Goal: Task Accomplishment & Management: Use online tool/utility

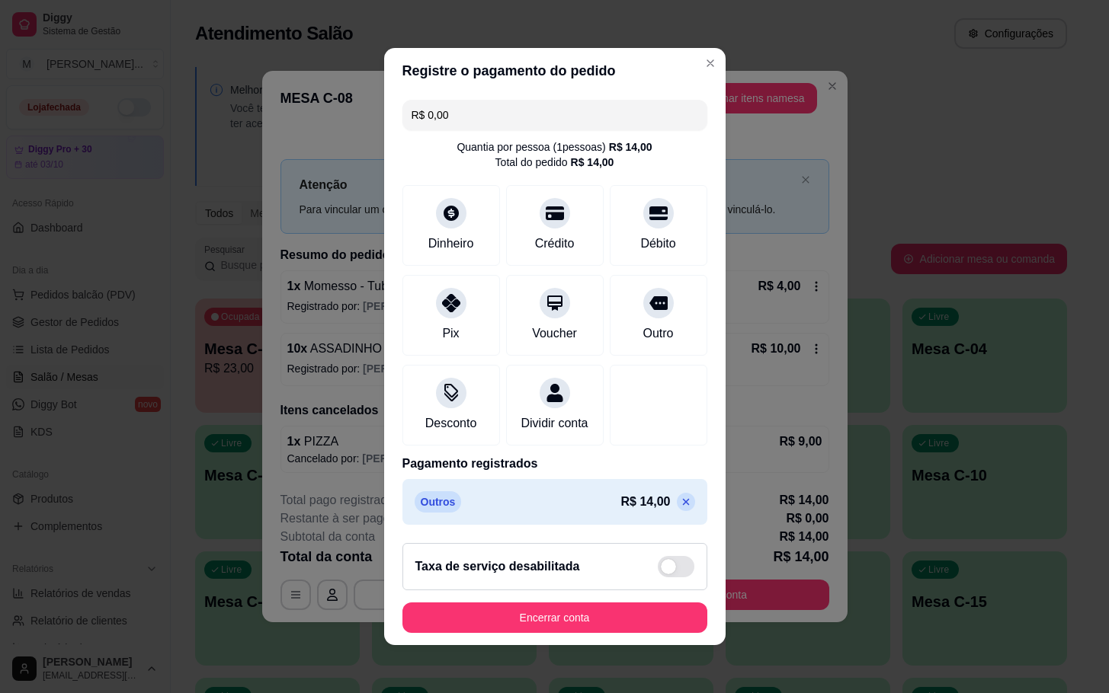
scroll to position [114, 0]
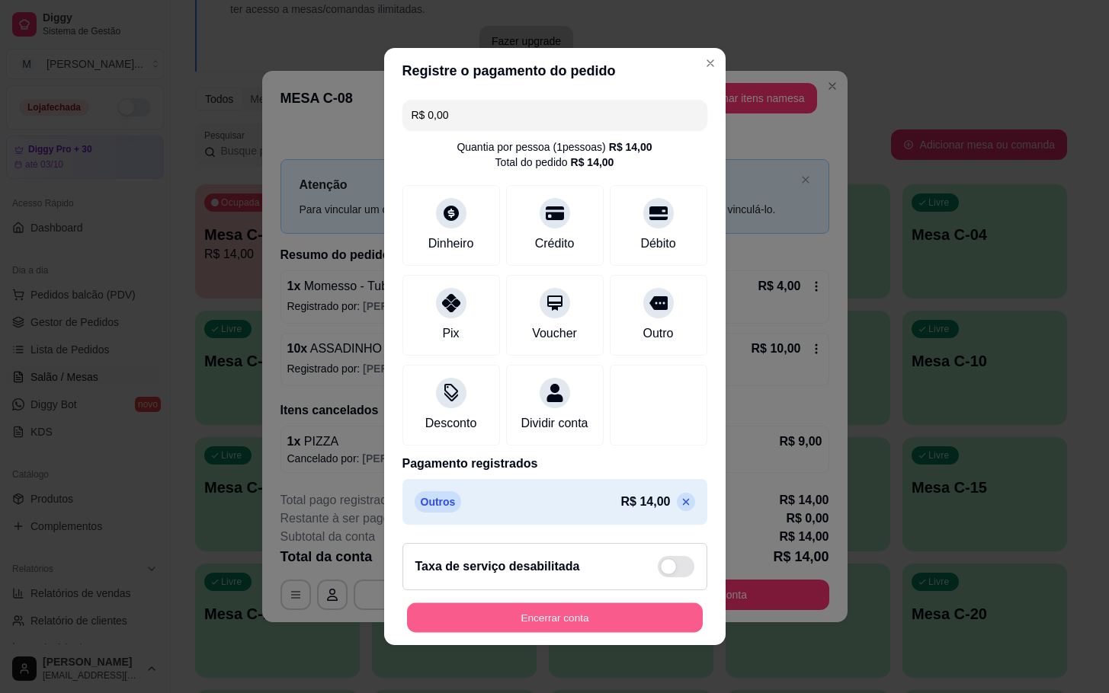
click at [572, 622] on button "Encerrar conta" at bounding box center [555, 619] width 296 height 30
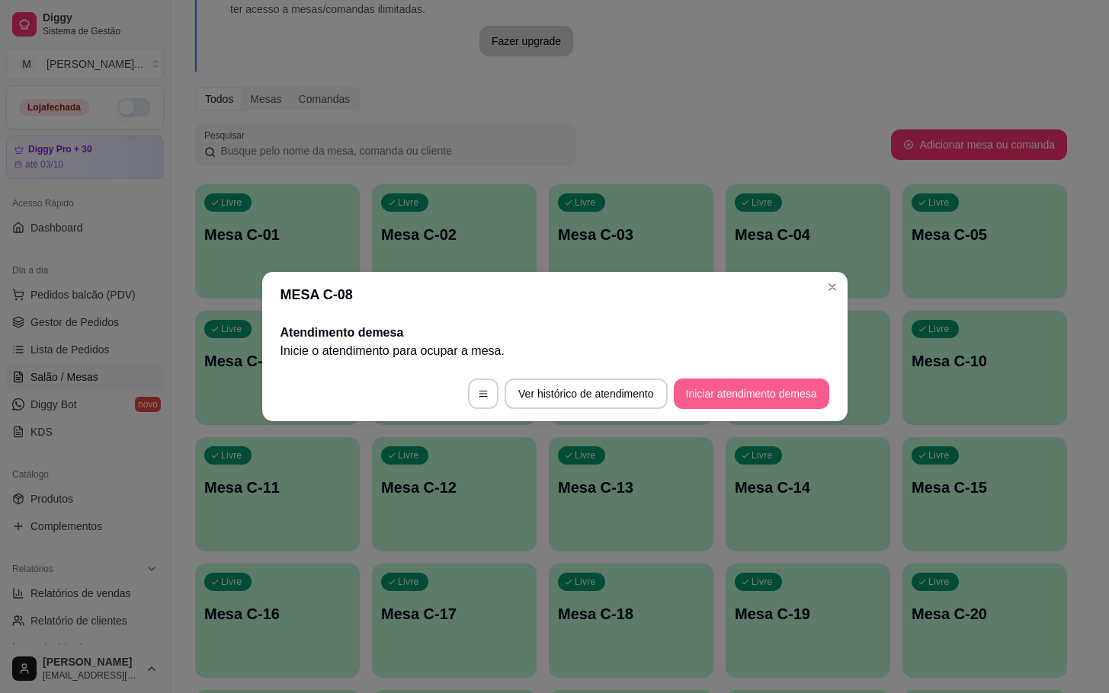
click at [743, 391] on button "Iniciar atendimento de mesa" at bounding box center [751, 394] width 155 height 30
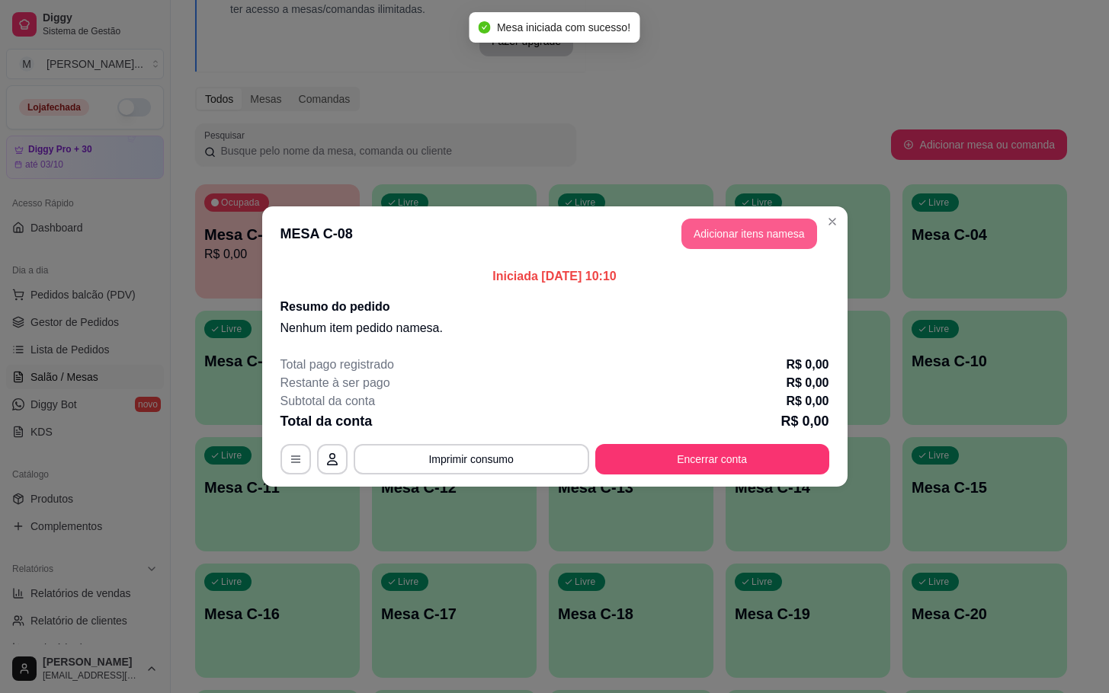
click at [776, 242] on button "Adicionar itens na mesa" at bounding box center [749, 234] width 136 height 30
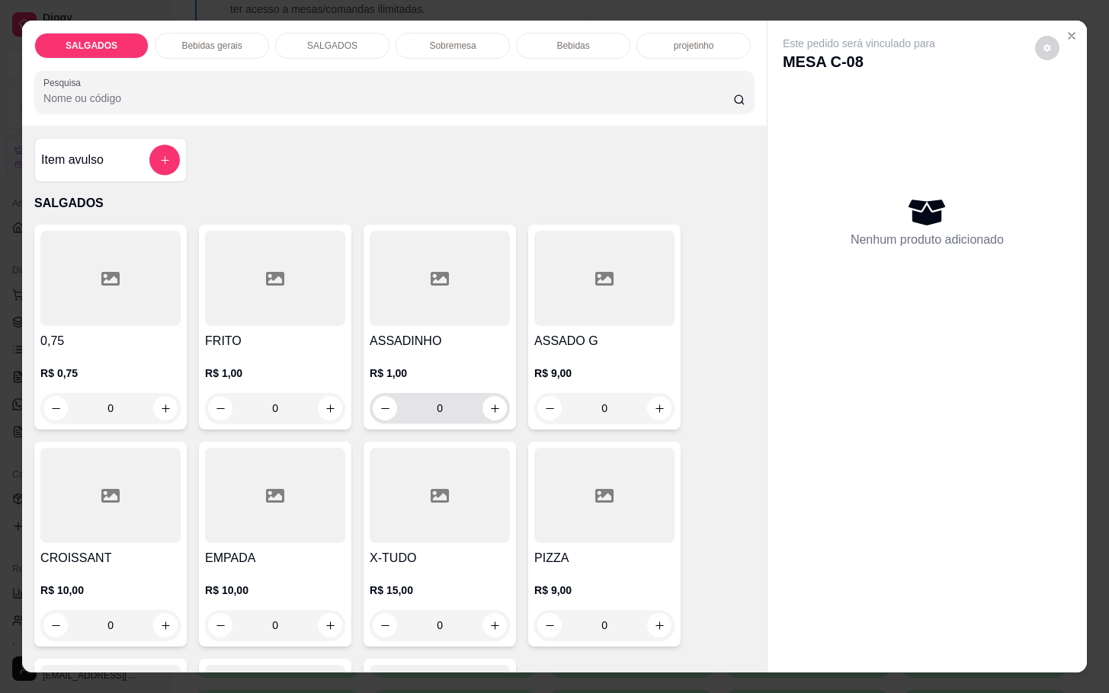
click at [453, 398] on input "0" at bounding box center [439, 408] width 85 height 30
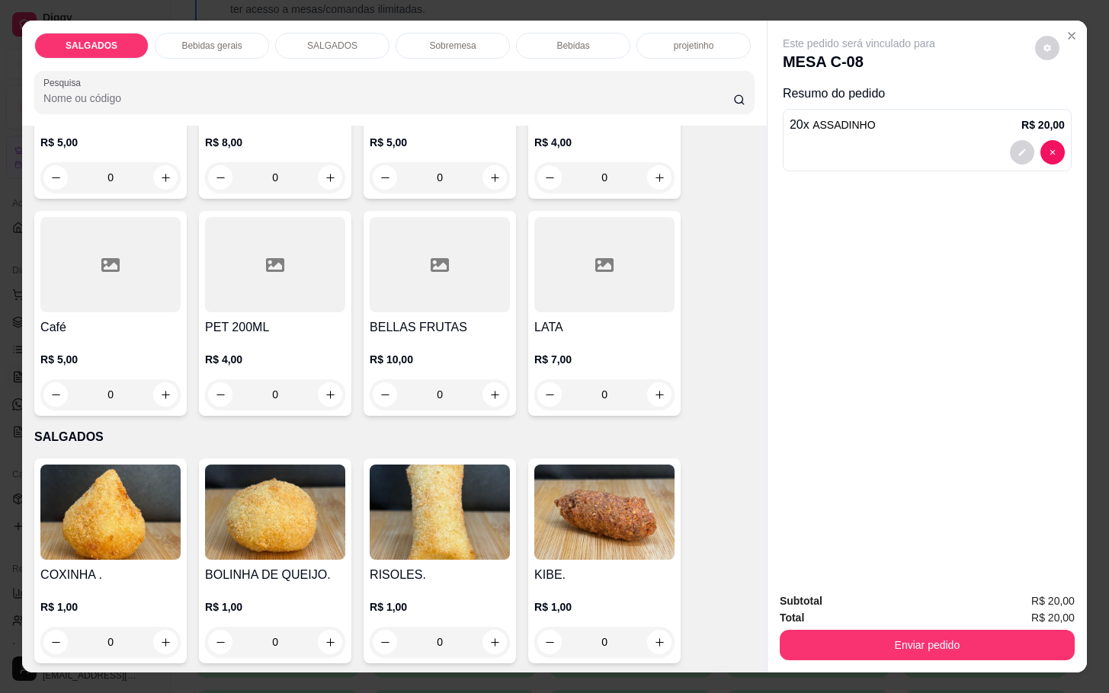
scroll to position [572, 0]
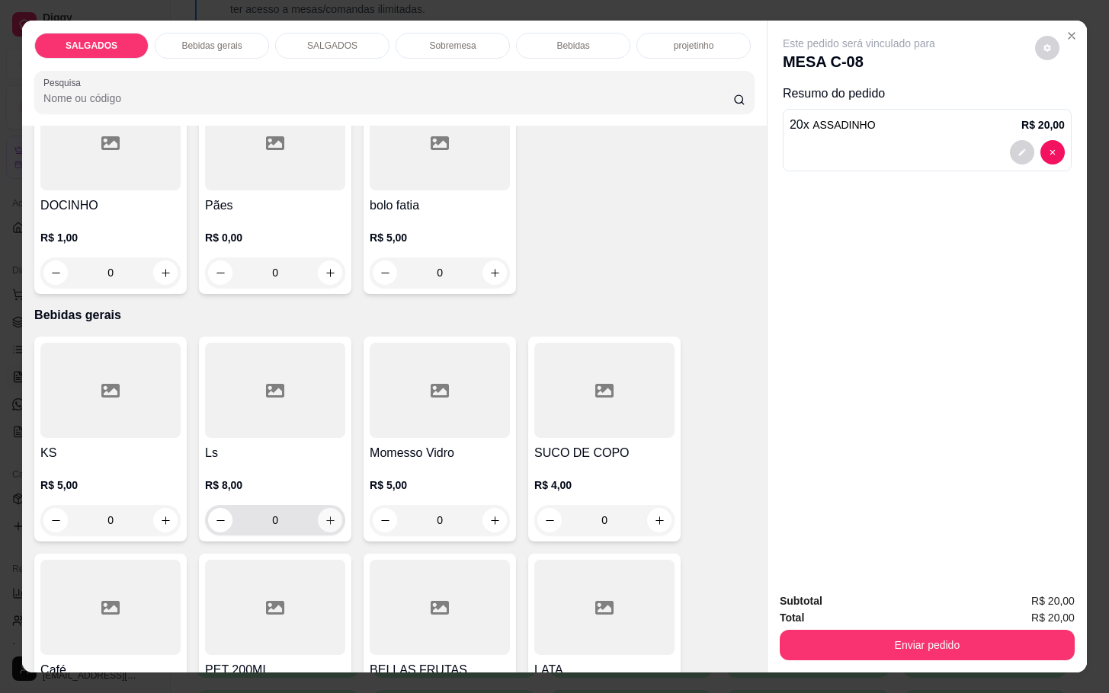
type input "20"
click at [319, 509] on button "increase-product-quantity" at bounding box center [331, 521] width 24 height 24
type input "1"
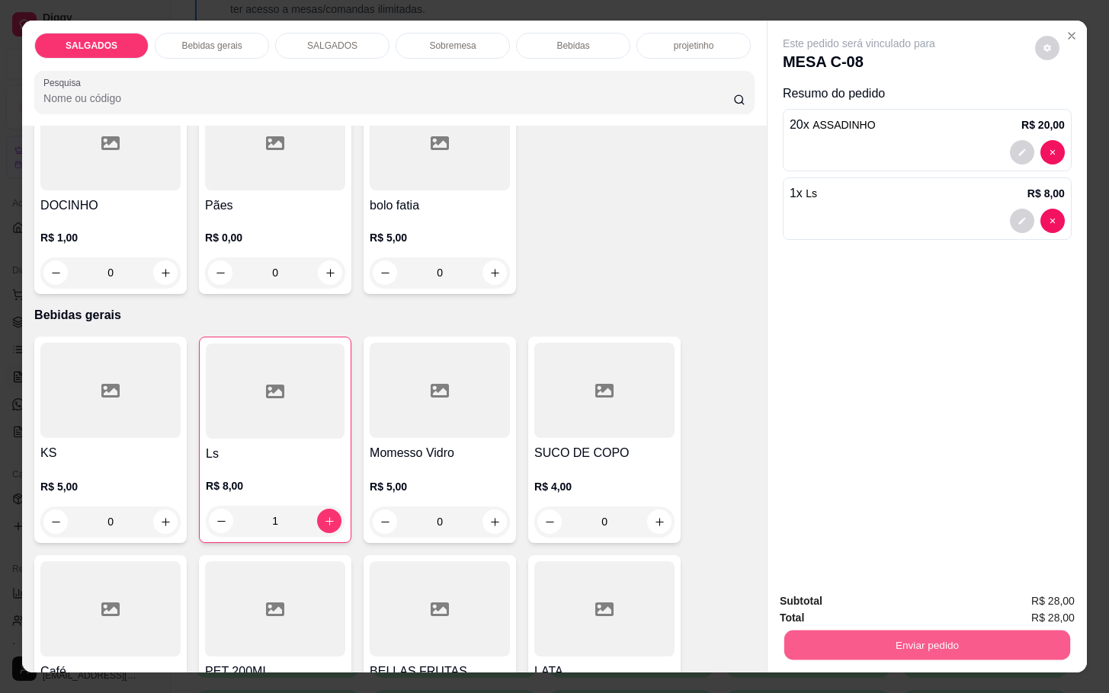
click at [888, 630] on button "Enviar pedido" at bounding box center [927, 645] width 286 height 30
click at [1023, 599] on button "Enviar pedido" at bounding box center [1033, 599] width 84 height 28
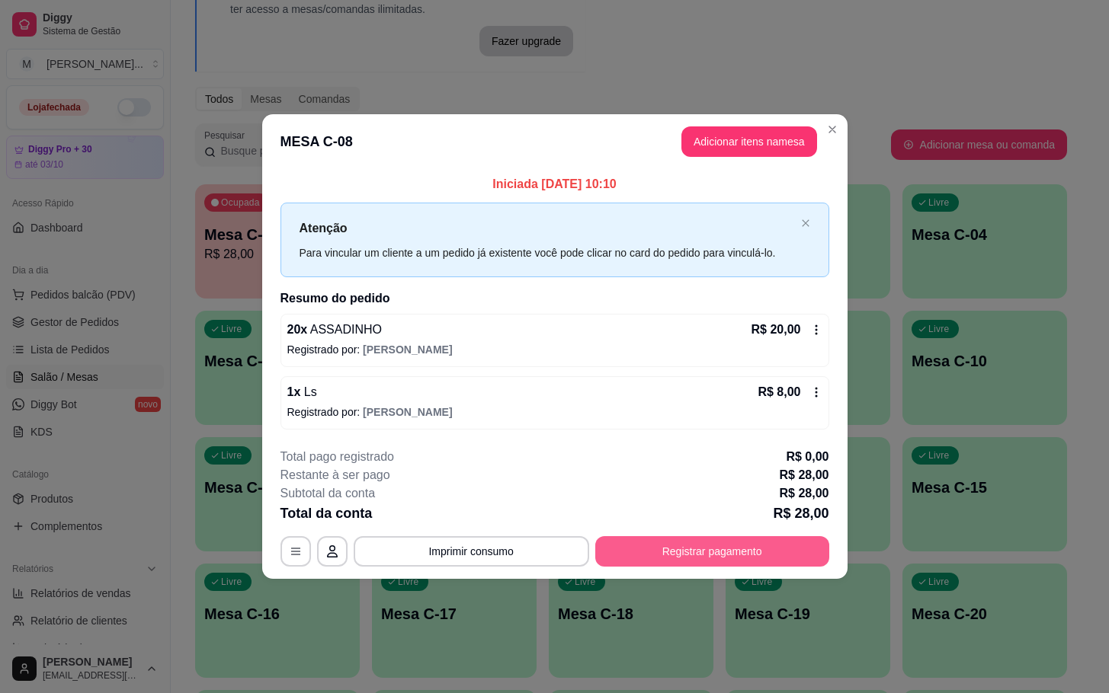
click at [741, 556] on button "Registrar pagamento" at bounding box center [712, 551] width 234 height 30
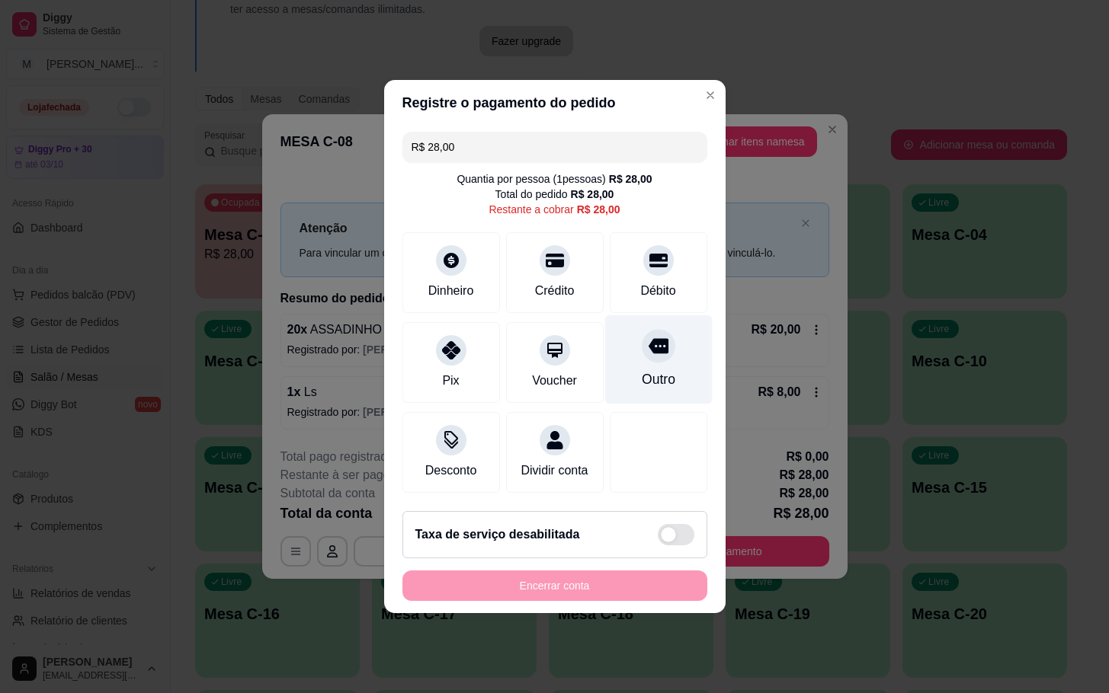
click at [645, 370] on div "Outro" at bounding box center [658, 380] width 34 height 20
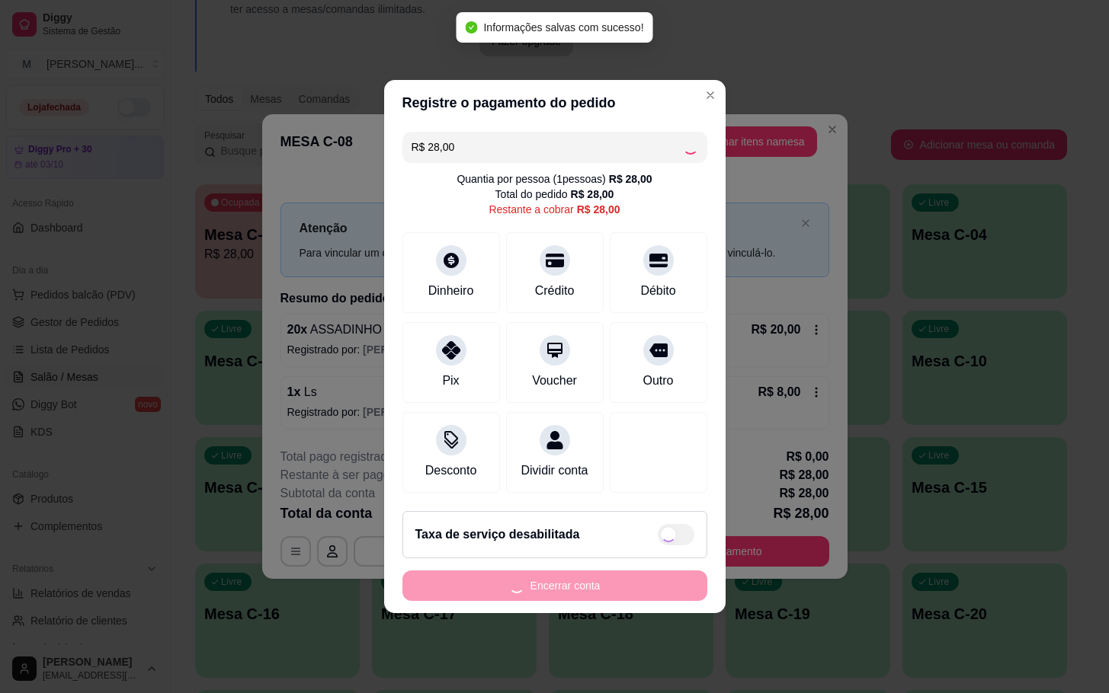
type input "R$ 0,00"
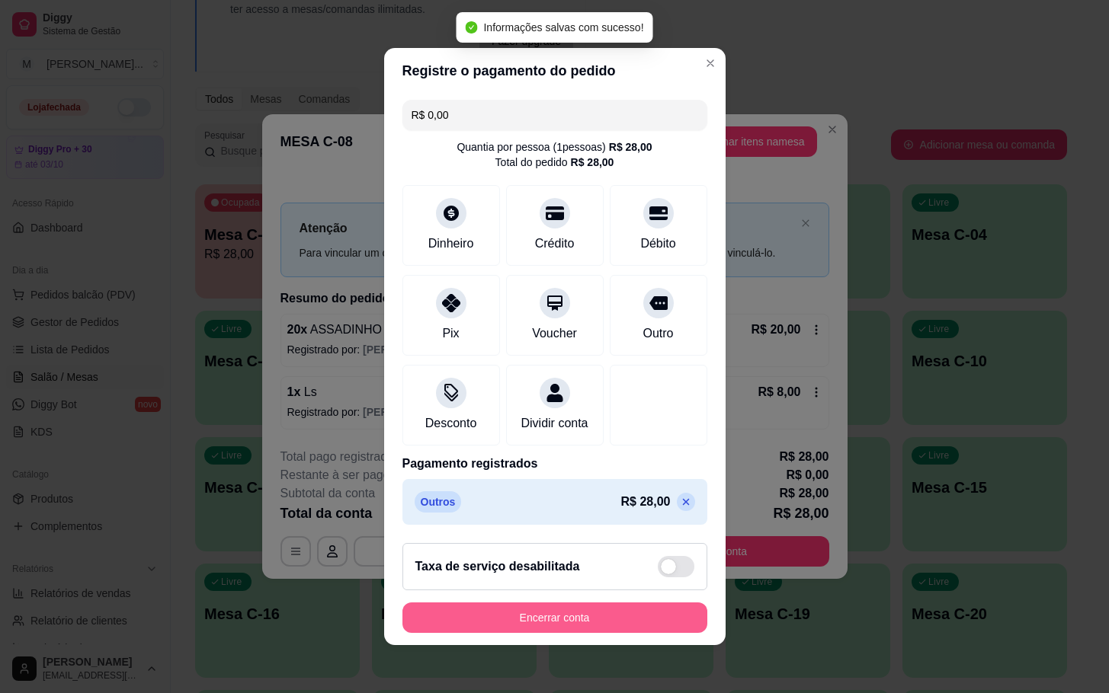
click at [526, 579] on html "Diggy Sistema de Gestão M Mila Salgados ... Loja fechada Diggy Pro + 30 até 03/…" at bounding box center [554, 232] width 1109 height 693
click at [549, 616] on button "Encerrar conta" at bounding box center [554, 618] width 305 height 30
